Goal: Information Seeking & Learning: Check status

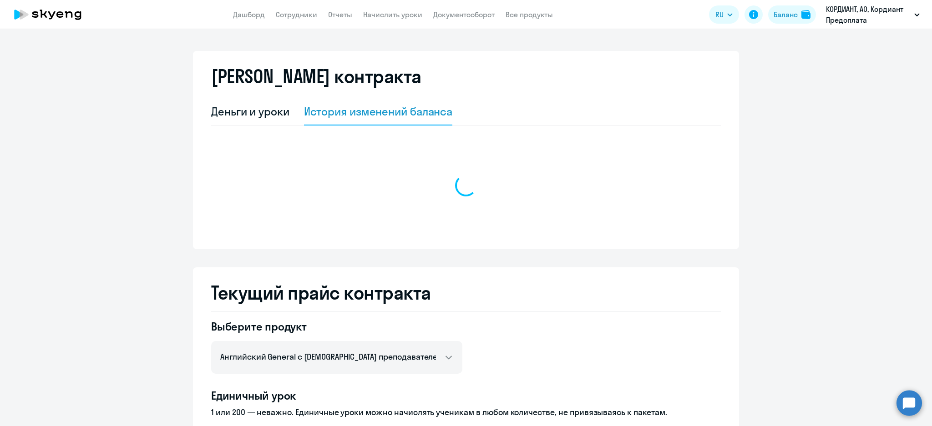
select select "english_adult_not_native_speaker"
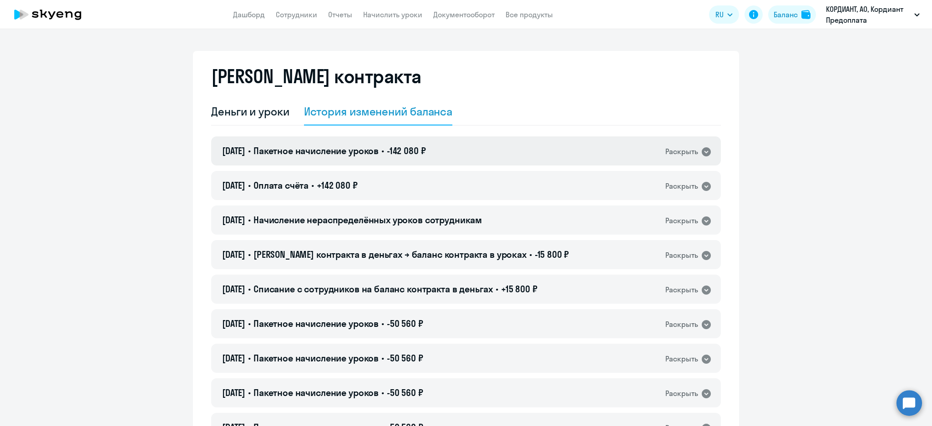
click at [426, 149] on span "-142 080 ₽" at bounding box center [406, 150] width 39 height 11
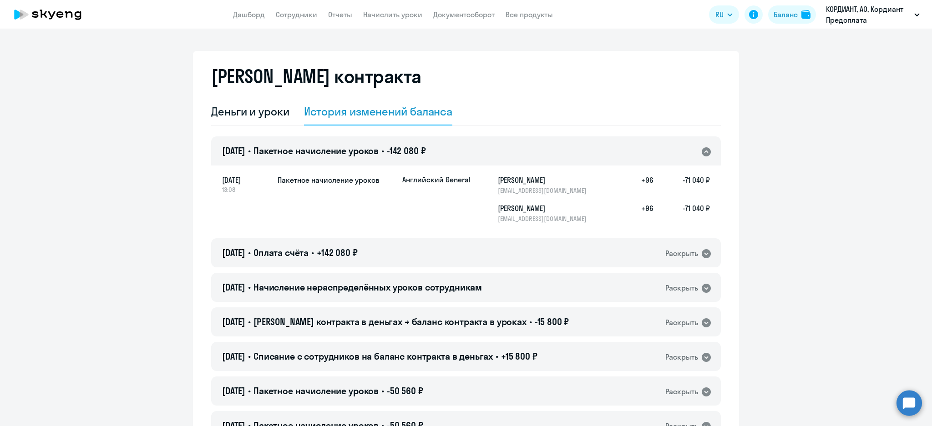
click at [426, 148] on span "-142 080 ₽" at bounding box center [406, 150] width 39 height 11
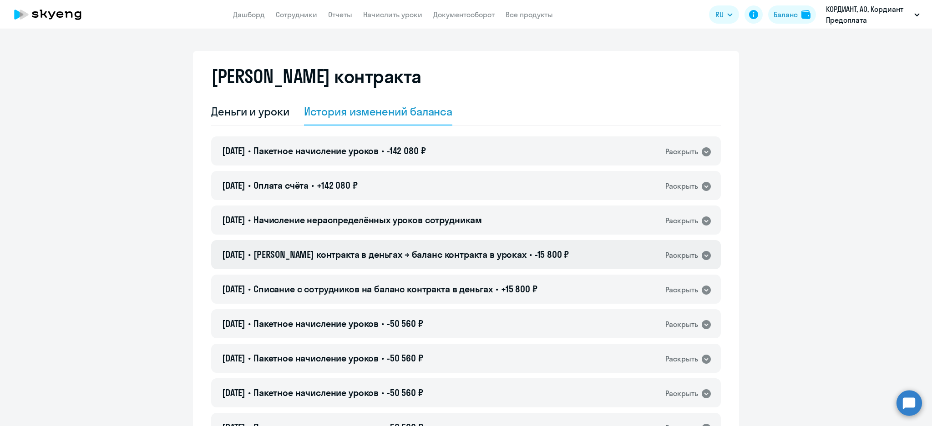
click at [563, 247] on div "[DATE] • Баланс контракта в деньгах → баланс контракта в уроках • -15 800 ₽ Рас…" at bounding box center [466, 254] width 510 height 29
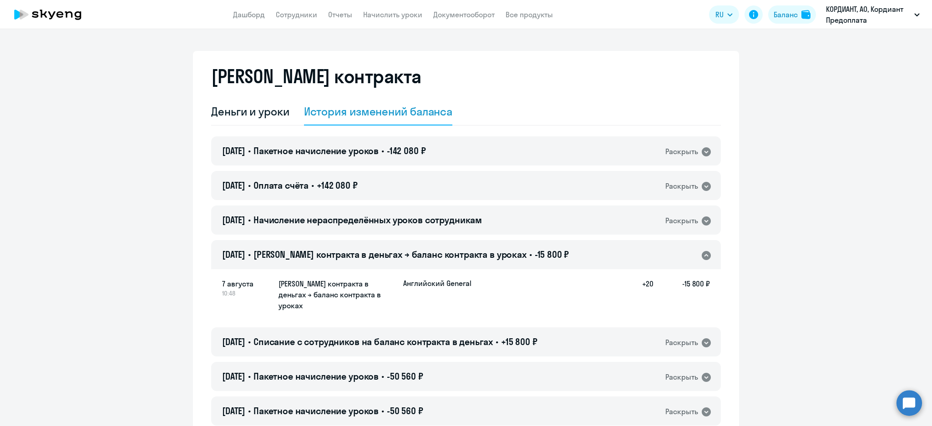
click at [563, 247] on div "[DATE] • Баланс контракта в деньгах → баланс контракта в уроках • -15 800 ₽ Рас…" at bounding box center [466, 254] width 510 height 29
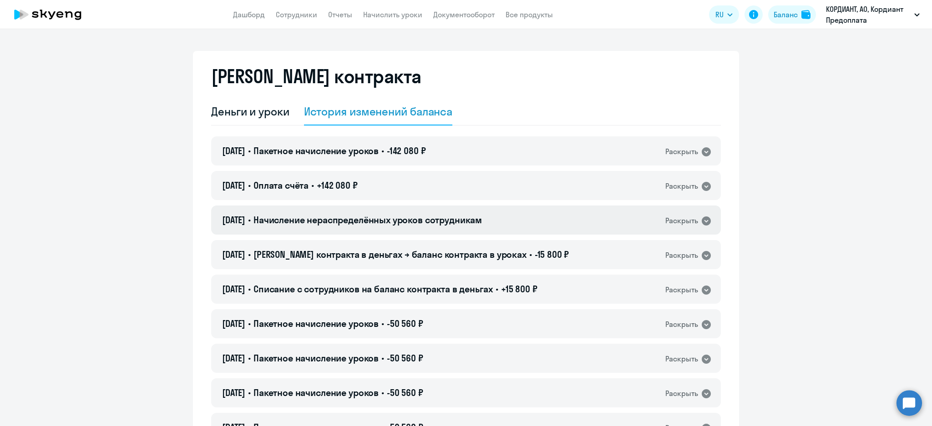
click at [549, 212] on div "[DATE] • Начисление нераспределённых уроков сотрудникам Раскрыть" at bounding box center [466, 220] width 510 height 29
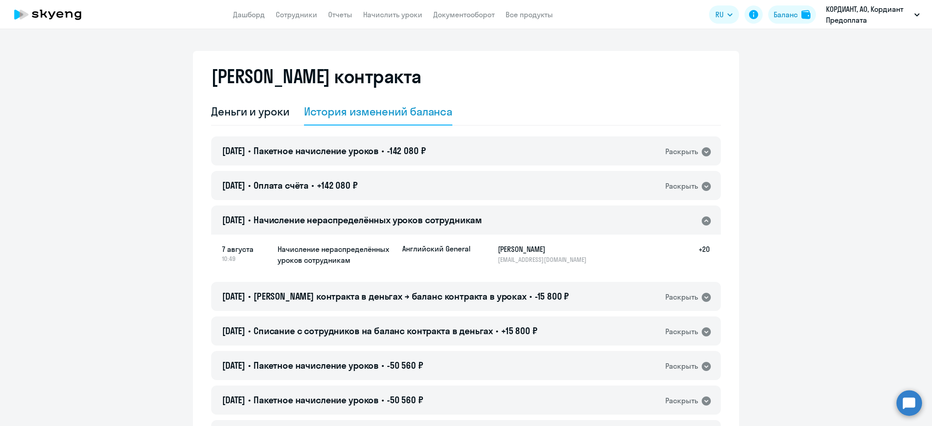
click at [549, 212] on div "[DATE] • Начисление нераспределённых уроков сотрудникам Раскрыть" at bounding box center [466, 220] width 510 height 29
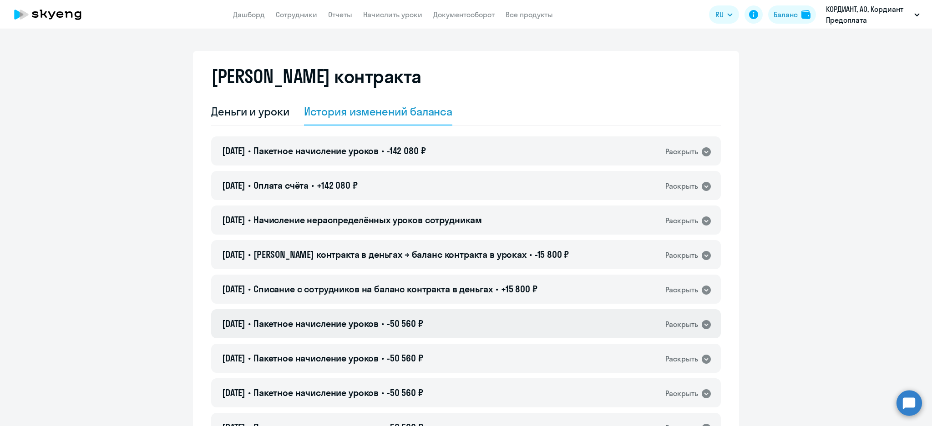
click at [530, 321] on div "[DATE] • Пакетное начисление уроков • -50 560 ₽ Раскрыть" at bounding box center [466, 323] width 510 height 29
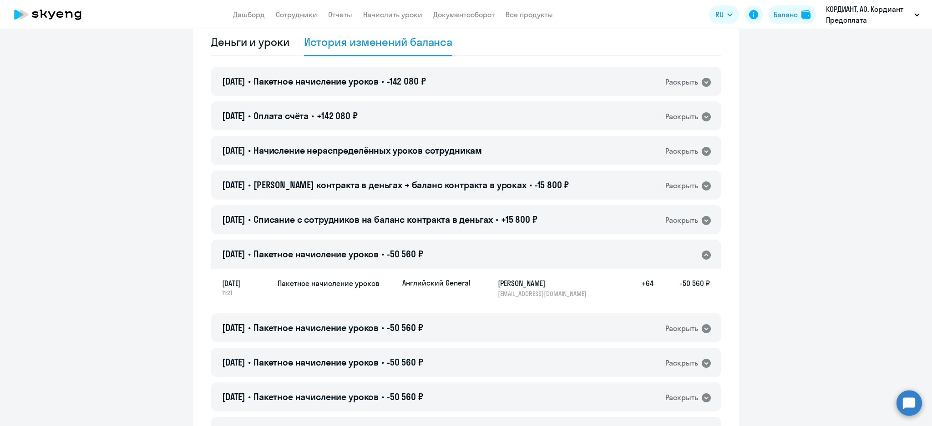
scroll to position [121, 0]
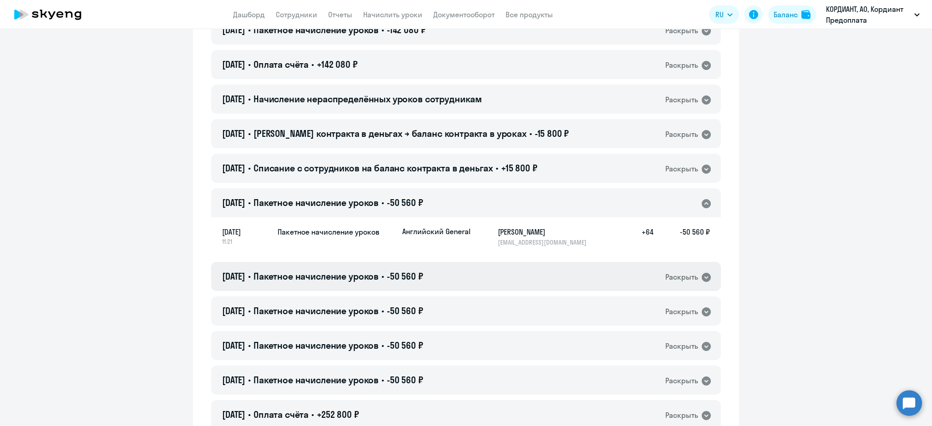
click at [530, 269] on div "[DATE] • Пакетное начисление уроков • -50 560 ₽ Раскрыть" at bounding box center [466, 276] width 510 height 29
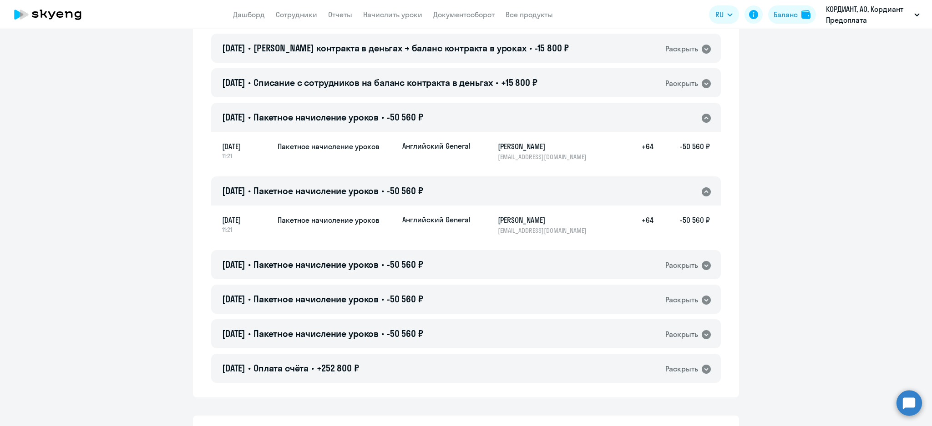
scroll to position [243, 0]
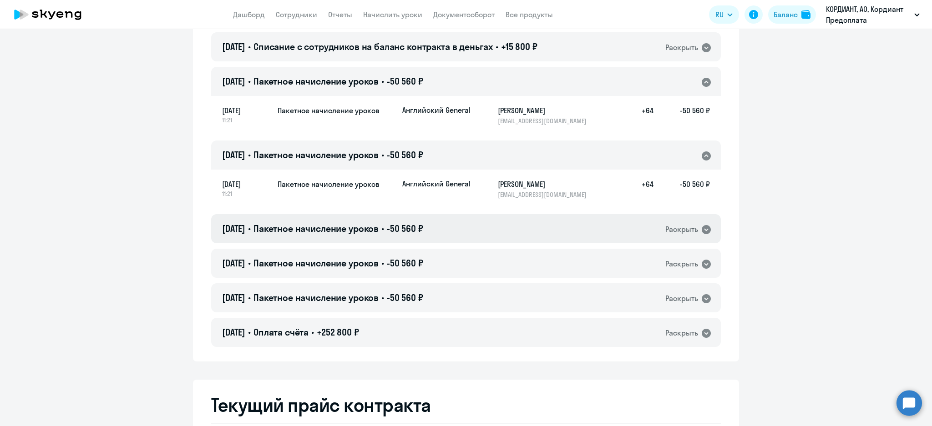
click at [532, 231] on div "[DATE] • Пакетное начисление уроков • -50 560 ₽ Раскрыть" at bounding box center [466, 228] width 510 height 29
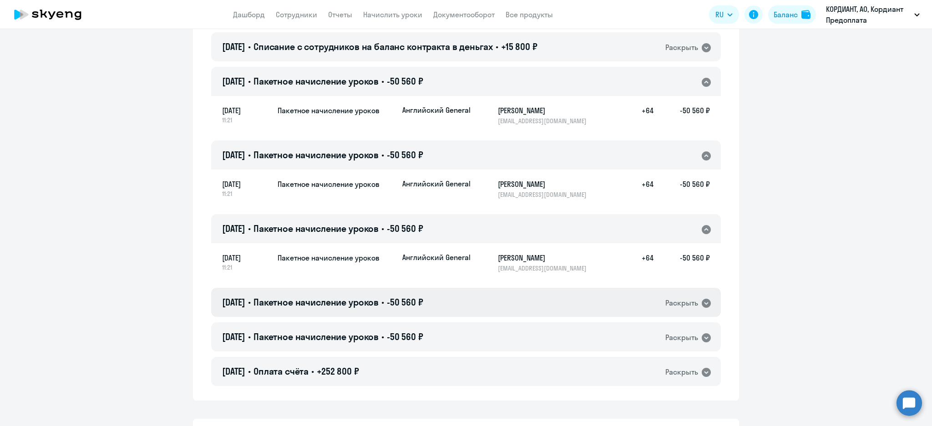
click at [546, 308] on div "[DATE] • Пакетное начисление уроков • -50 560 ₽ Раскрыть" at bounding box center [466, 302] width 510 height 29
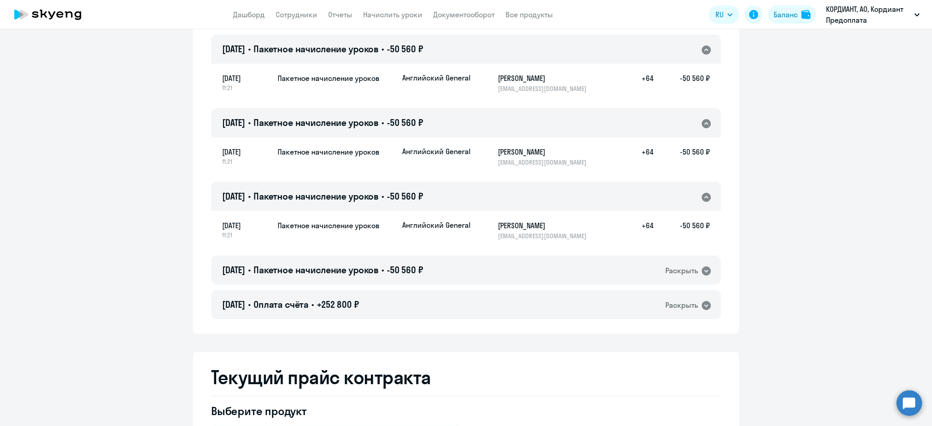
scroll to position [364, 0]
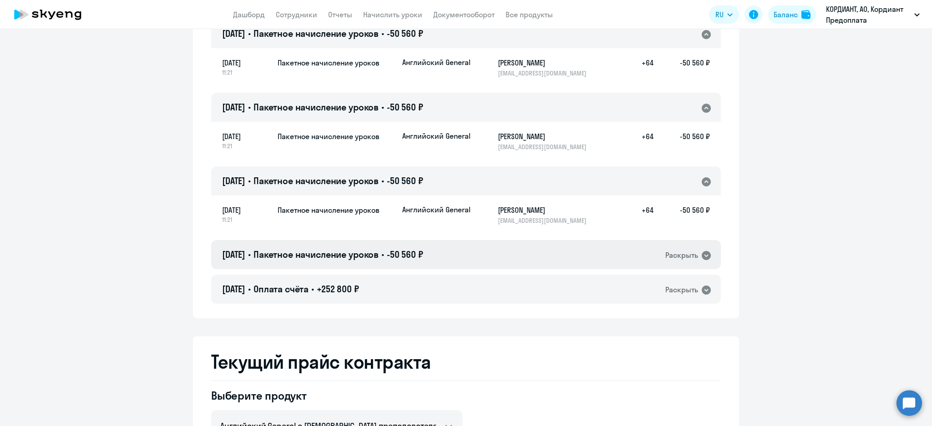
click at [563, 261] on div "[DATE] • Пакетное начисление уроков • -50 560 ₽ Раскрыть" at bounding box center [466, 254] width 510 height 29
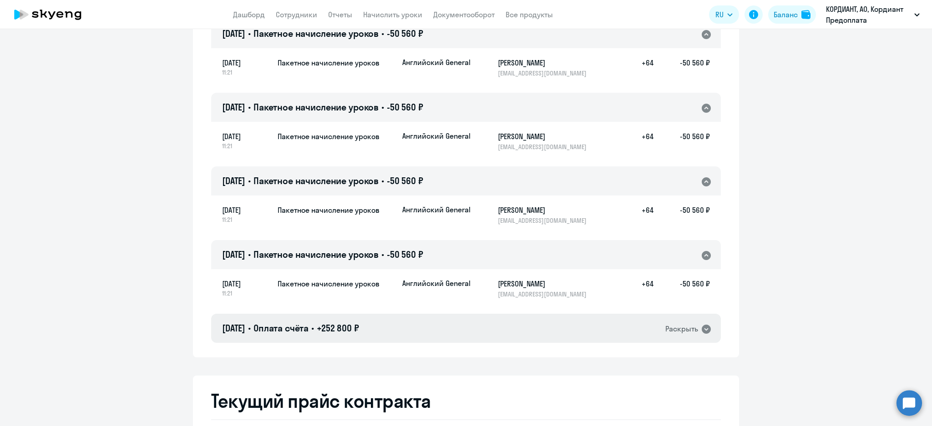
click at [548, 321] on div "[DATE] • Оплата счёта • +252 800 ₽ Раскрыть" at bounding box center [466, 328] width 510 height 29
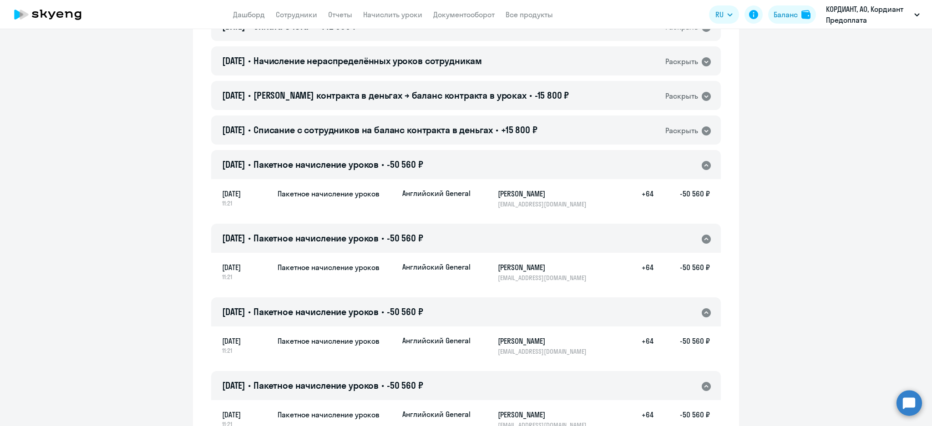
scroll to position [61, 0]
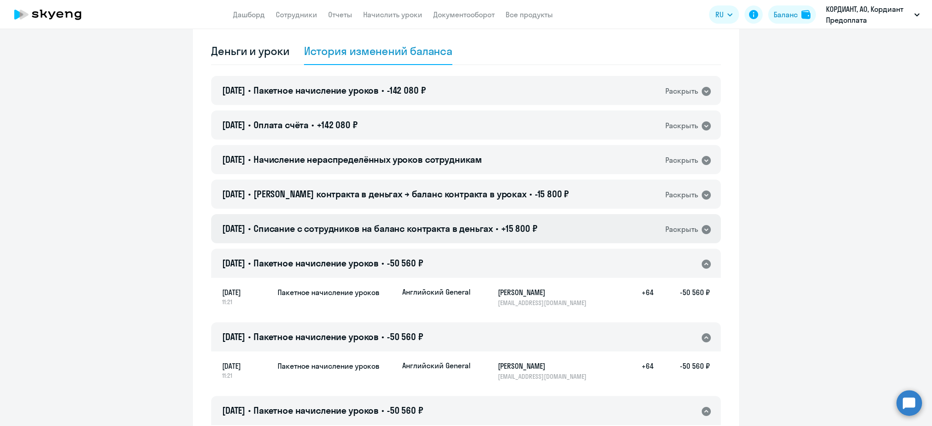
click at [537, 229] on span "+15 800 ₽" at bounding box center [519, 228] width 36 height 11
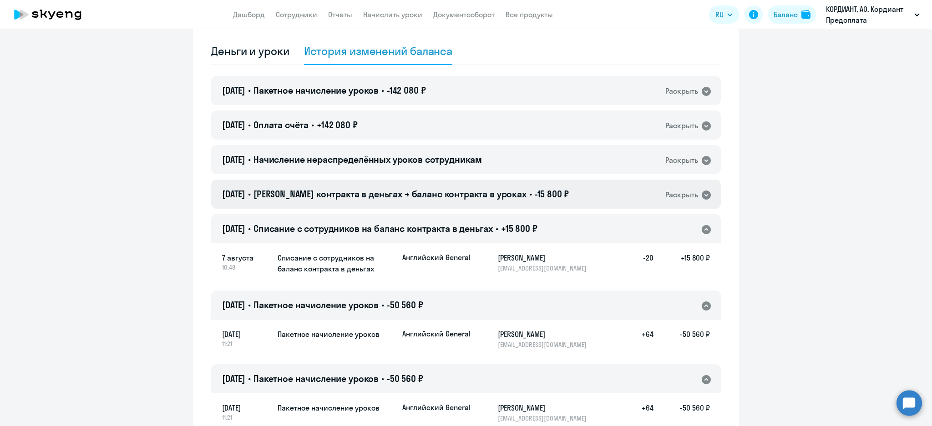
click at [554, 195] on div "[DATE] • Баланс контракта в деньгах → баланс контракта в уроках • -15 800 ₽ Рас…" at bounding box center [466, 194] width 510 height 29
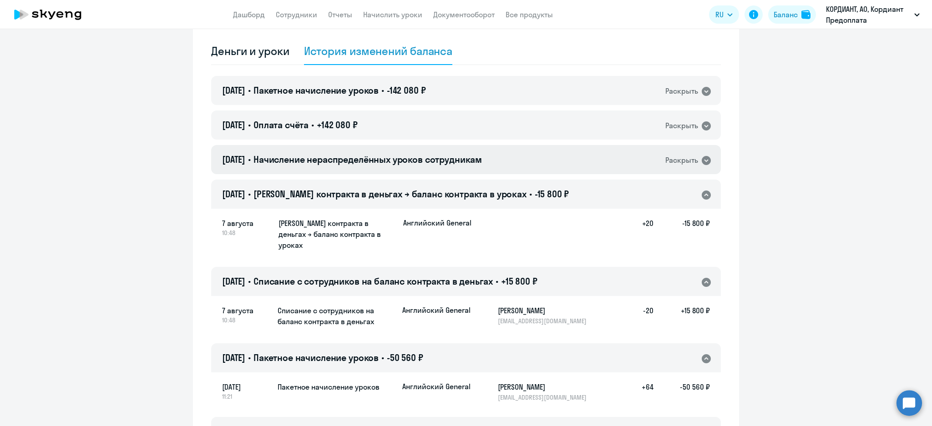
click at [563, 161] on div "[DATE] • Начисление нераспределённых уроков сотрудникам Раскрыть" at bounding box center [466, 159] width 510 height 29
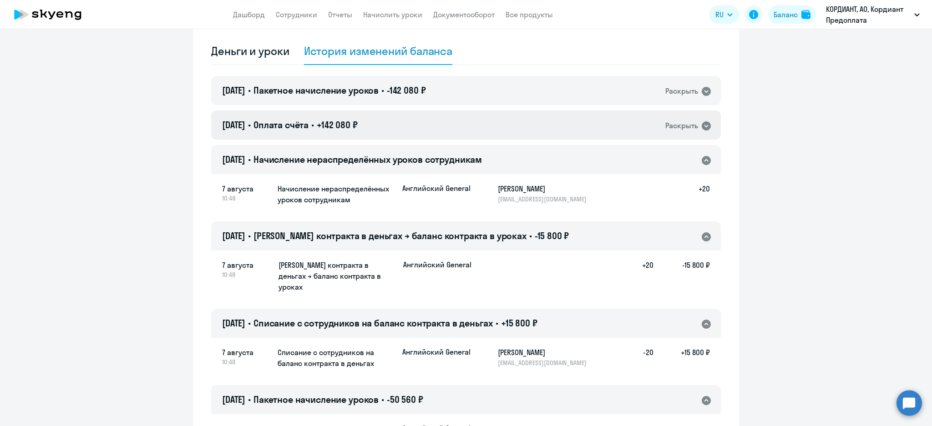
click at [542, 137] on div "[DATE] • Оплата счёта • +142 080 ₽ Раскрыть" at bounding box center [466, 125] width 510 height 29
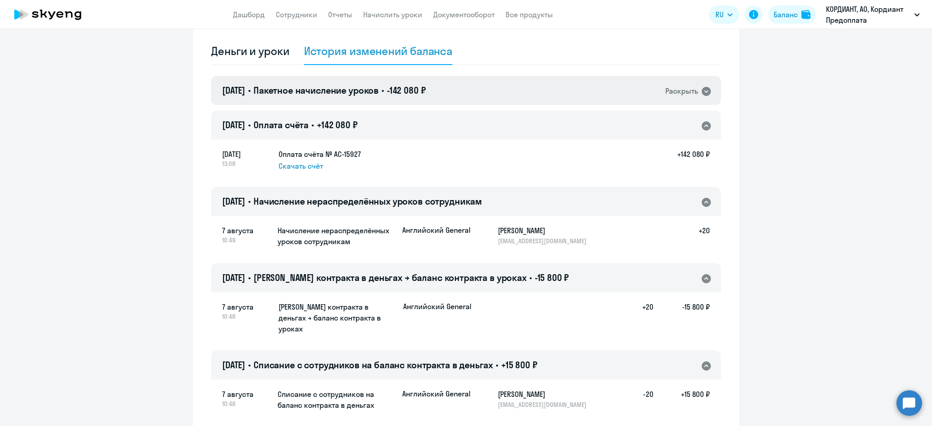
click at [545, 92] on div "[DATE] • Пакетное начисление уроков • -142 080 ₽ Раскрыть" at bounding box center [466, 90] width 510 height 29
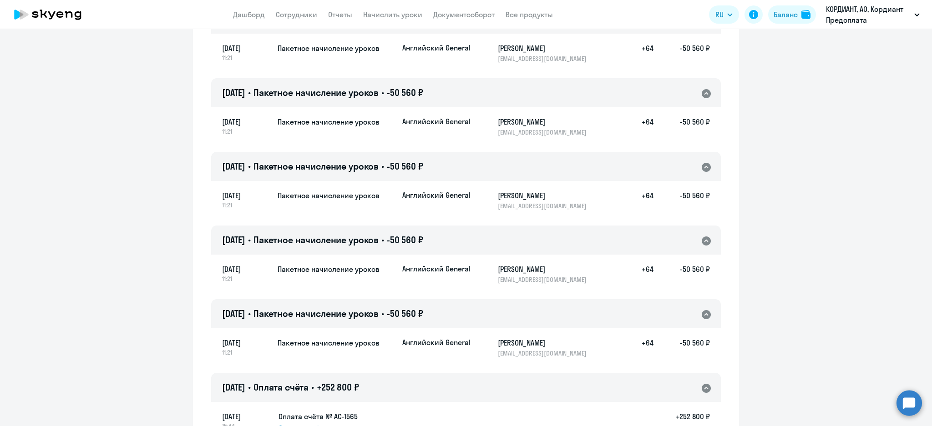
scroll to position [607, 0]
